Goal: Find specific page/section: Find specific page/section

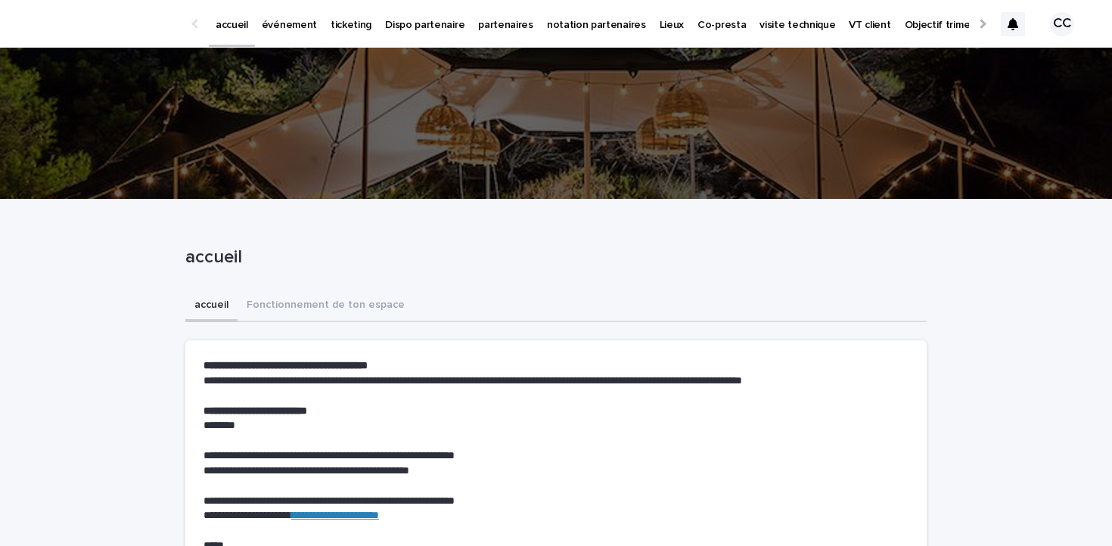
click at [293, 23] on p "événement" at bounding box center [289, 16] width 55 height 32
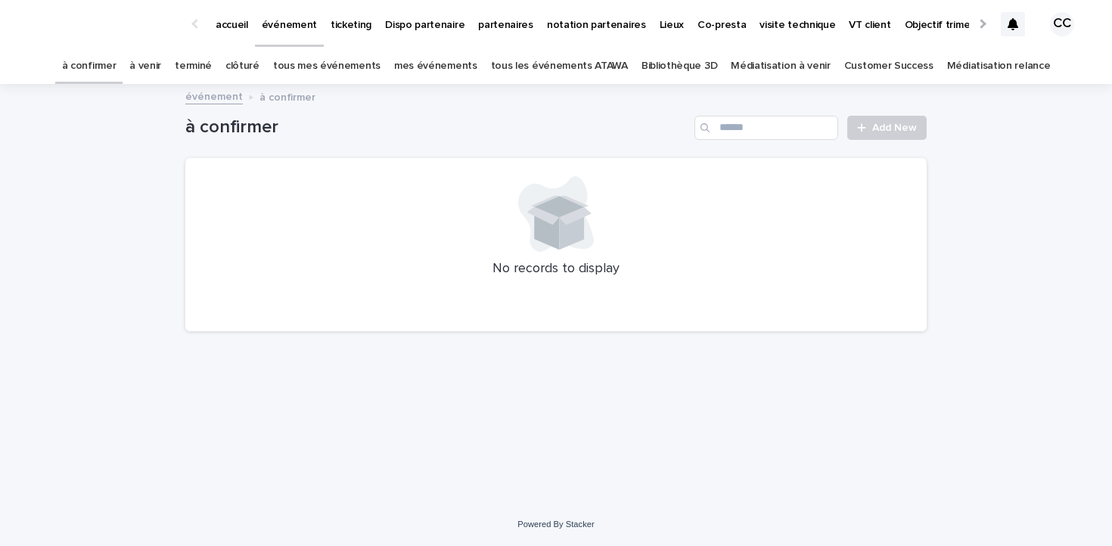
click at [161, 66] on link "à venir" at bounding box center [145, 66] width 32 height 36
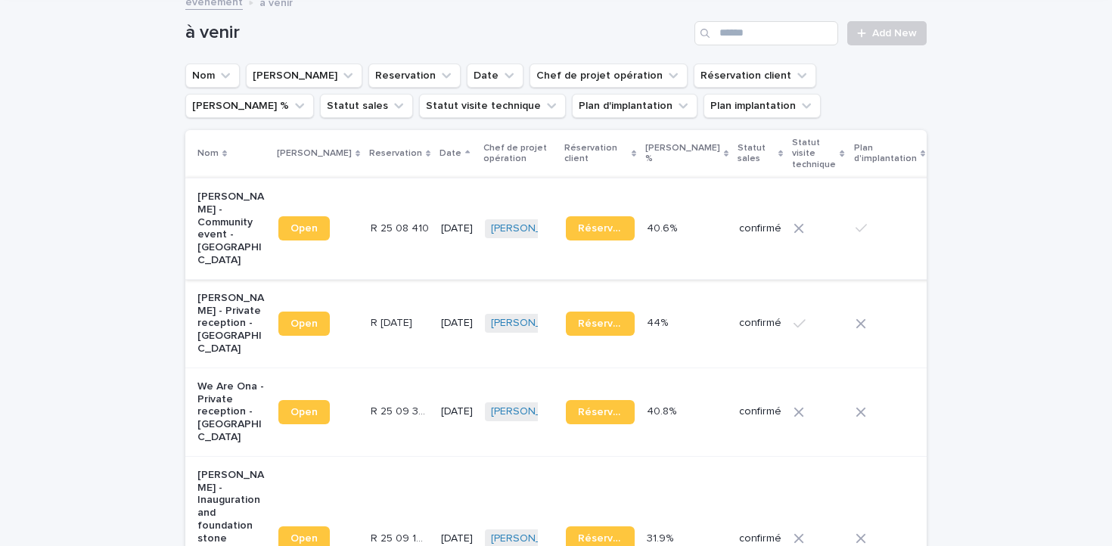
scroll to position [101, 0]
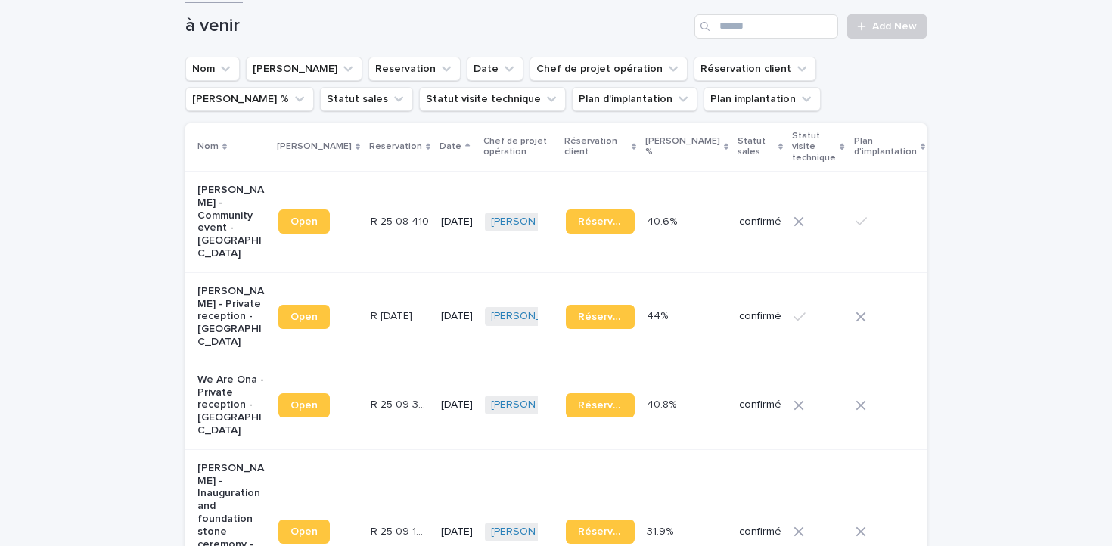
click at [225, 302] on p "[PERSON_NAME] - Private reception - [GEOGRAPHIC_DATA]" at bounding box center [231, 317] width 69 height 64
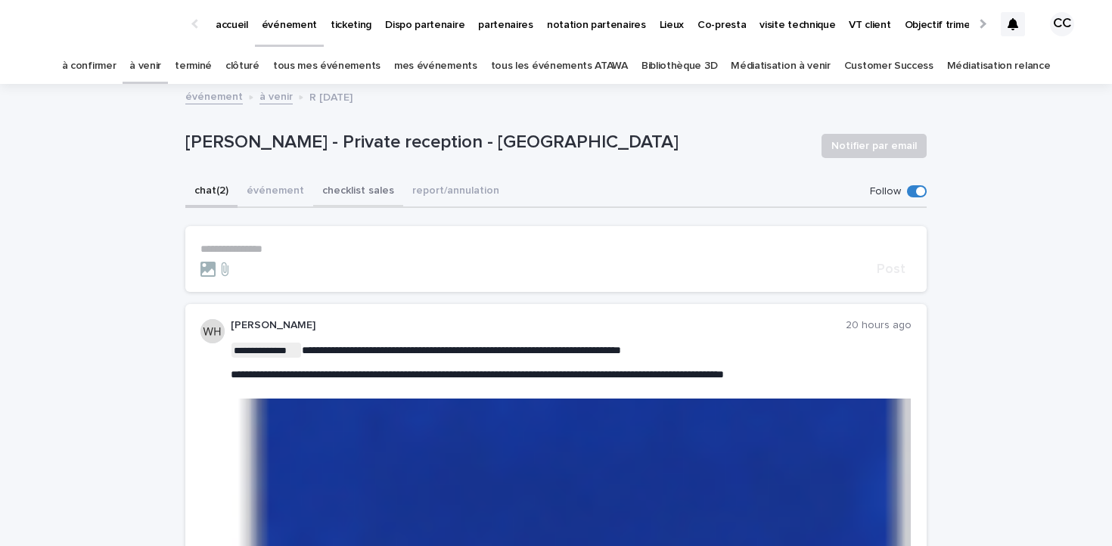
click at [277, 191] on button "événement" at bounding box center [275, 192] width 76 height 32
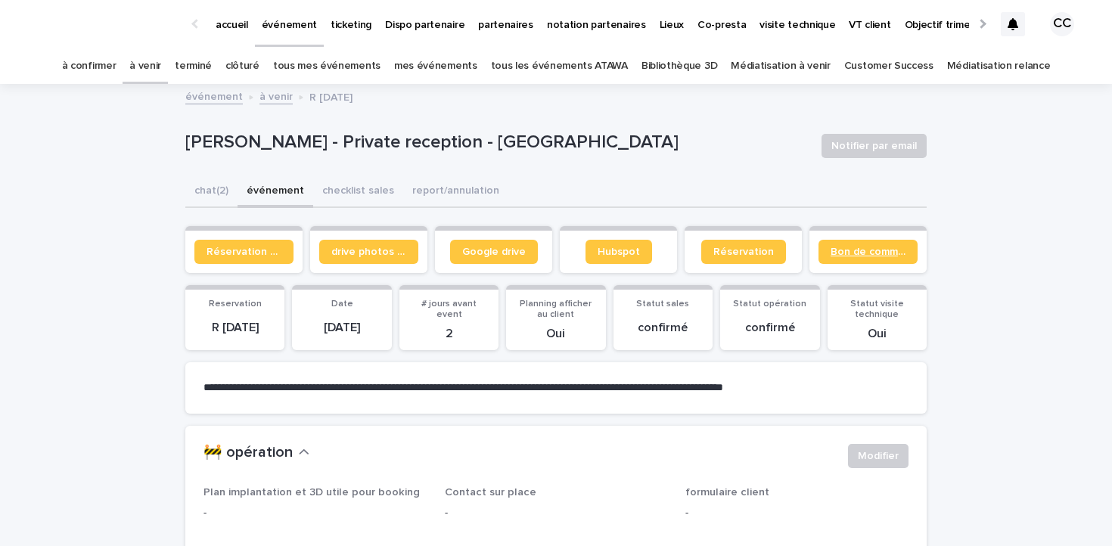
click at [881, 251] on span "Bon de commande" at bounding box center [867, 252] width 75 height 11
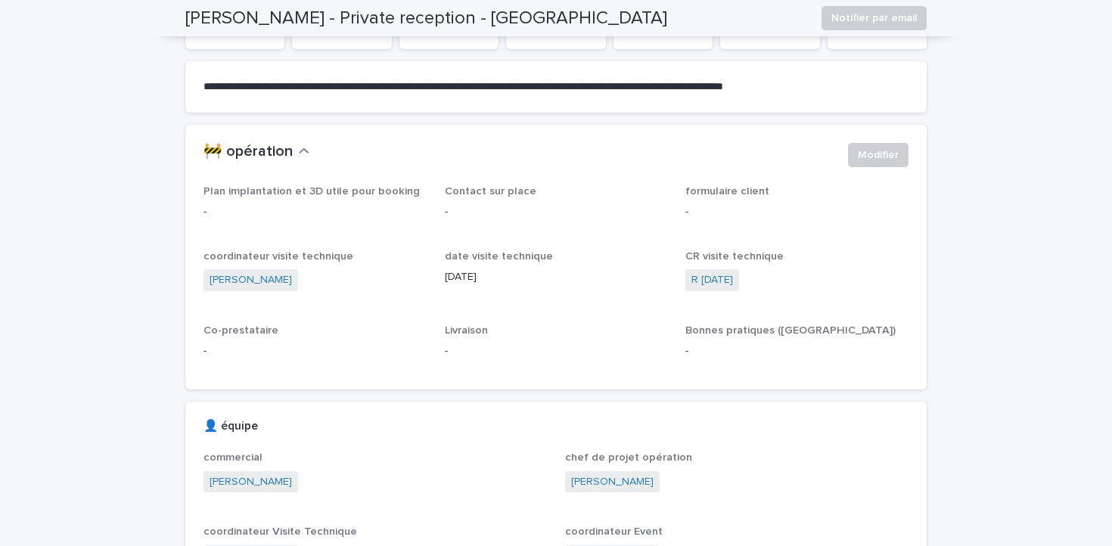
scroll to position [104, 0]
